Goal: Find specific page/section: Find specific page/section

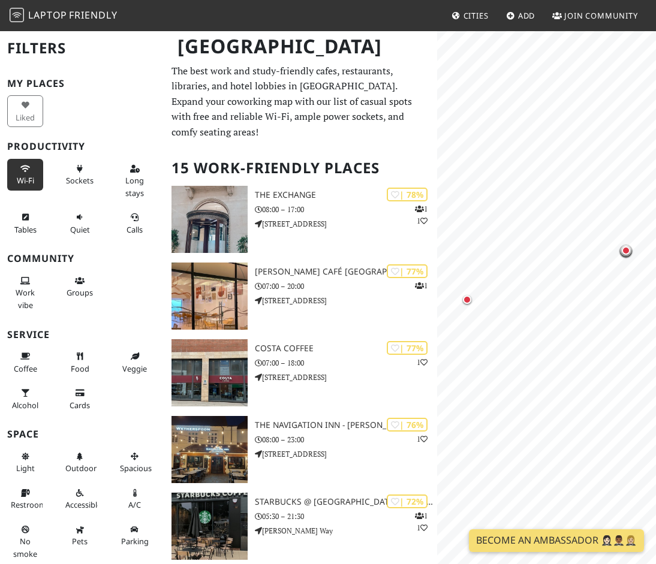
click at [28, 174] on button "Wi-Fi" at bounding box center [25, 175] width 36 height 32
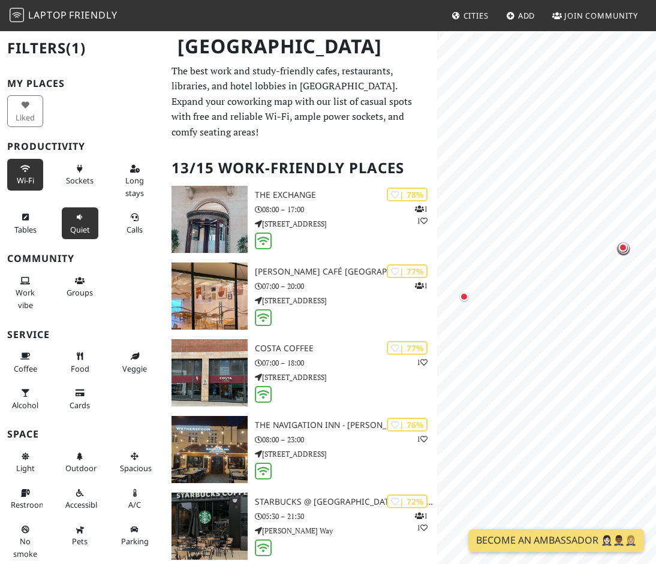
click at [65, 222] on button "Quiet" at bounding box center [80, 224] width 36 height 32
click at [81, 362] on button "Food" at bounding box center [80, 363] width 36 height 32
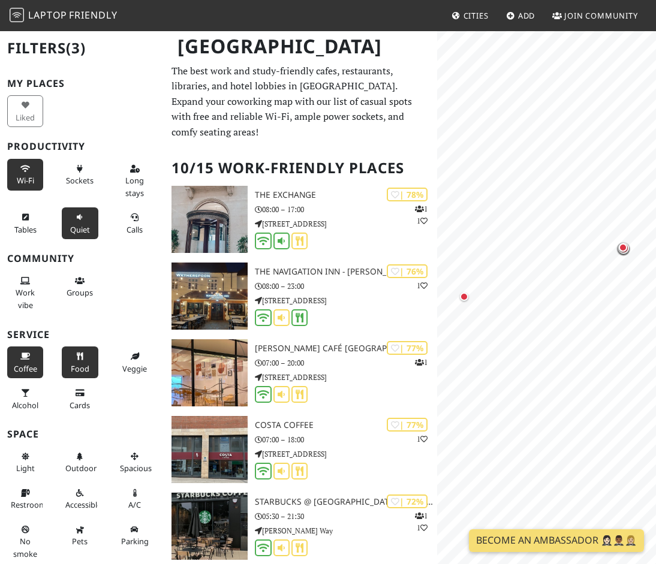
click at [25, 366] on span "Coffee" at bounding box center [25, 368] width 23 height 11
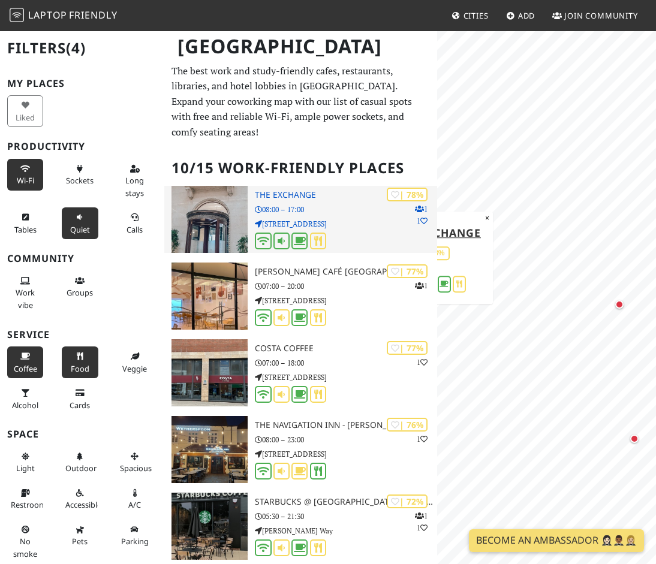
click at [377, 242] on div at bounding box center [346, 242] width 182 height 19
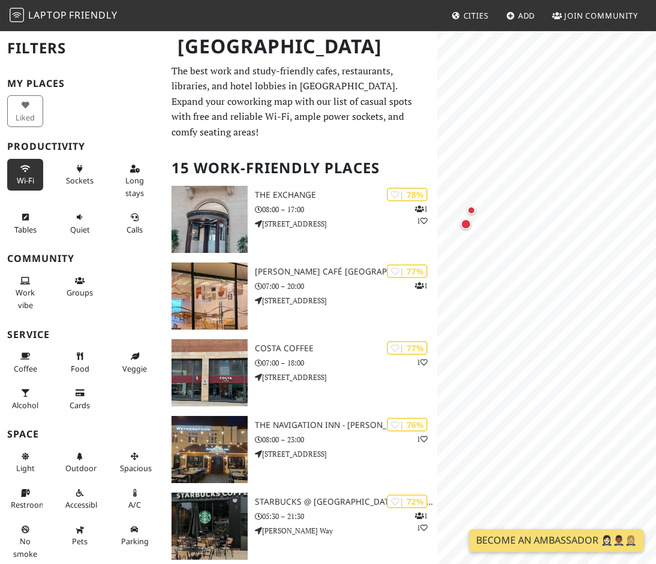
click at [43, 168] on button "Wi-Fi" at bounding box center [25, 175] width 36 height 32
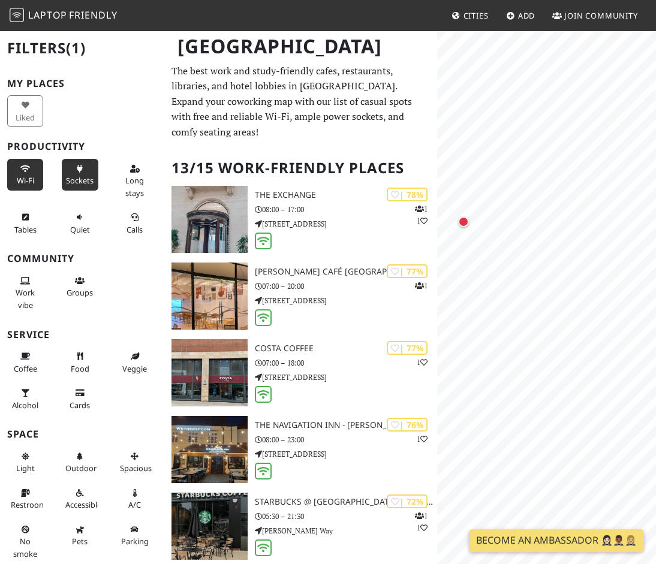
click at [86, 184] on span "Sockets" at bounding box center [80, 180] width 28 height 11
click at [71, 225] on span "Quiet" at bounding box center [80, 229] width 20 height 11
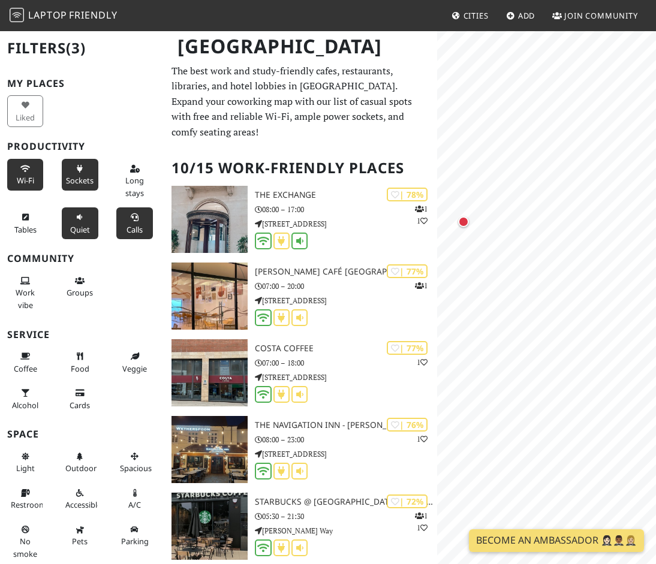
click at [145, 230] on button "Calls" at bounding box center [134, 224] width 36 height 32
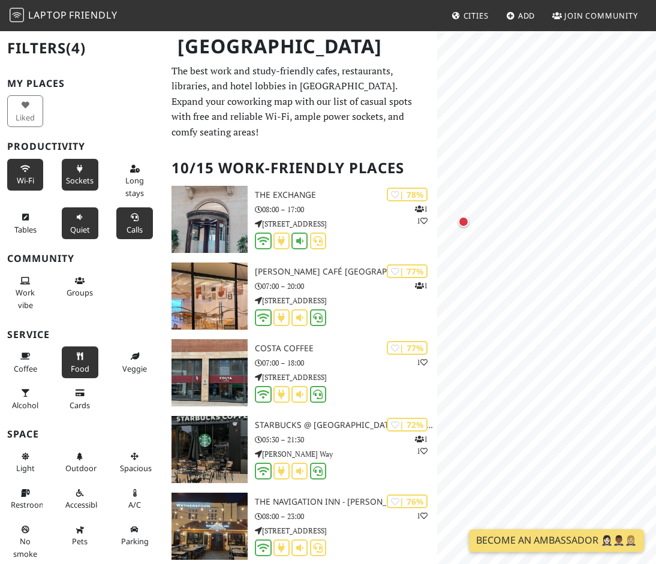
click at [80, 372] on span "Food" at bounding box center [80, 368] width 19 height 11
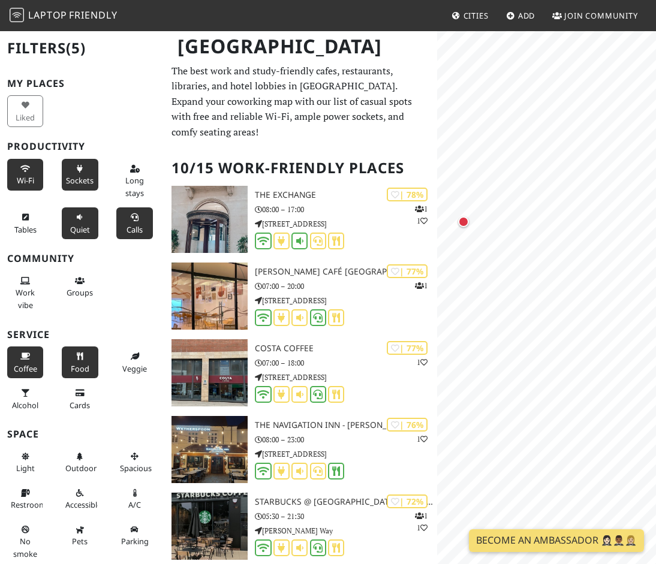
click at [17, 359] on button "Coffee" at bounding box center [25, 363] width 36 height 32
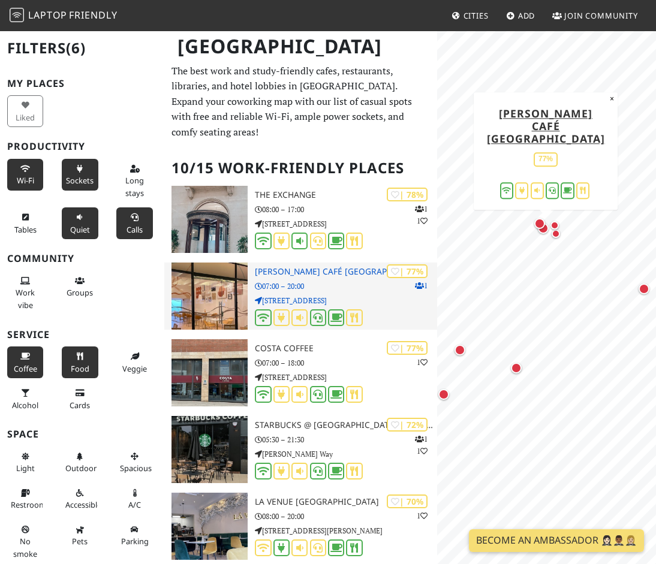
click at [360, 275] on h3 "Elio Café Birmingham" at bounding box center [346, 272] width 182 height 10
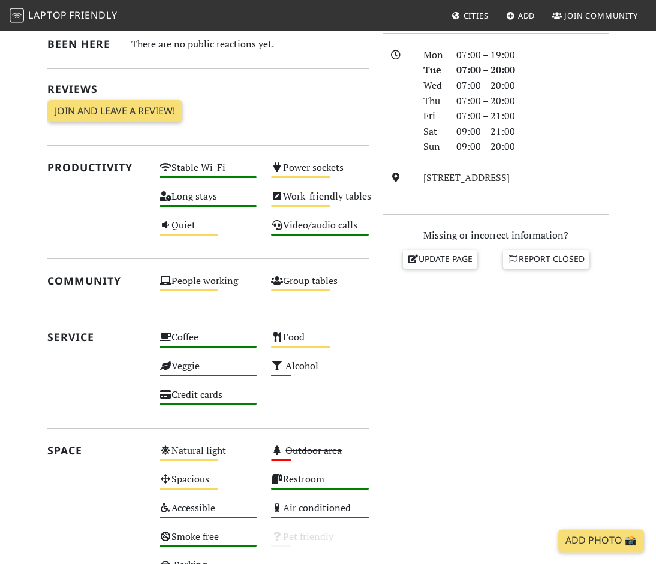
scroll to position [367, 0]
